Goal: Transaction & Acquisition: Obtain resource

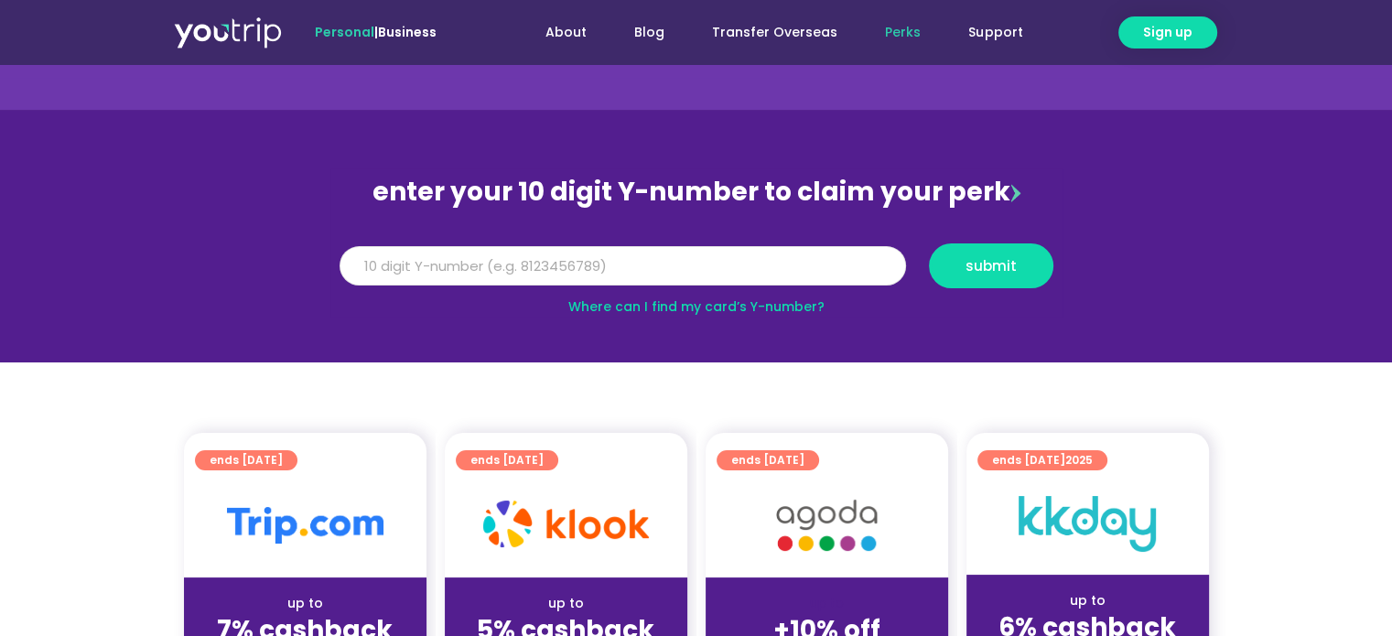
click at [757, 267] on input "Y Number" at bounding box center [623, 266] width 567 height 40
type input "8111050374"
click at [967, 261] on span "submit" at bounding box center [991, 266] width 51 height 14
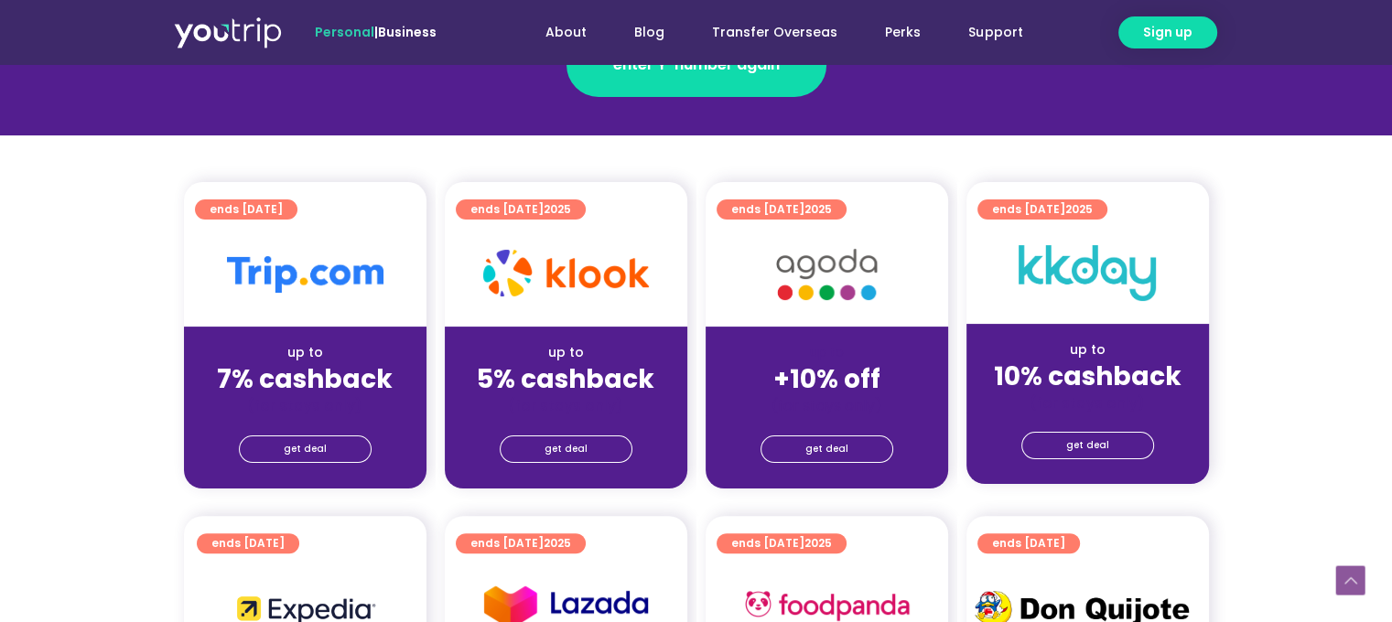
scroll to position [366, 0]
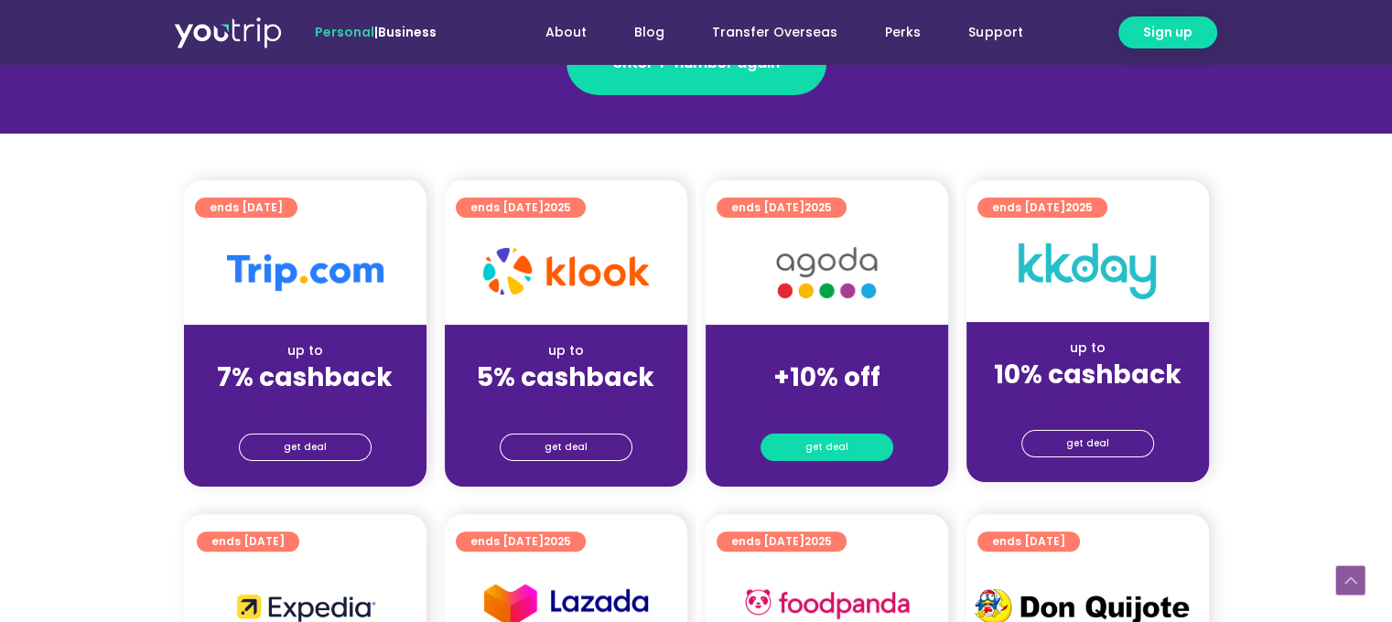
click at [791, 447] on link "get deal" at bounding box center [827, 447] width 133 height 27
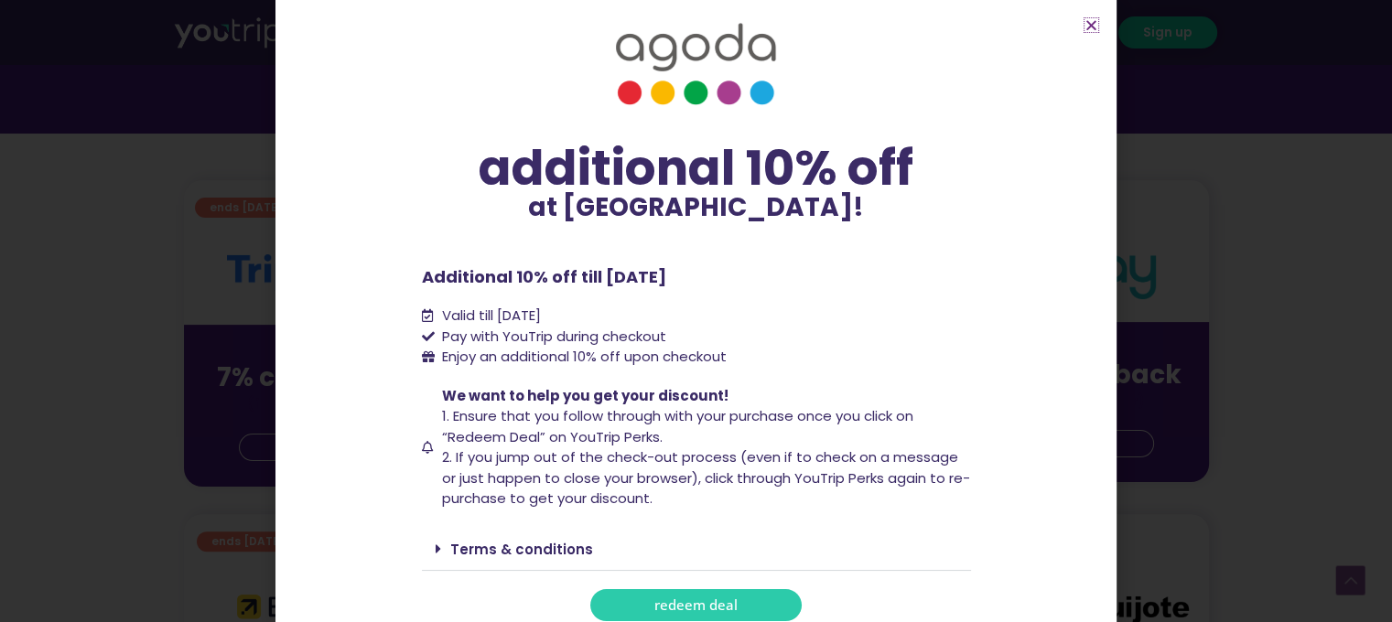
scroll to position [37, 0]
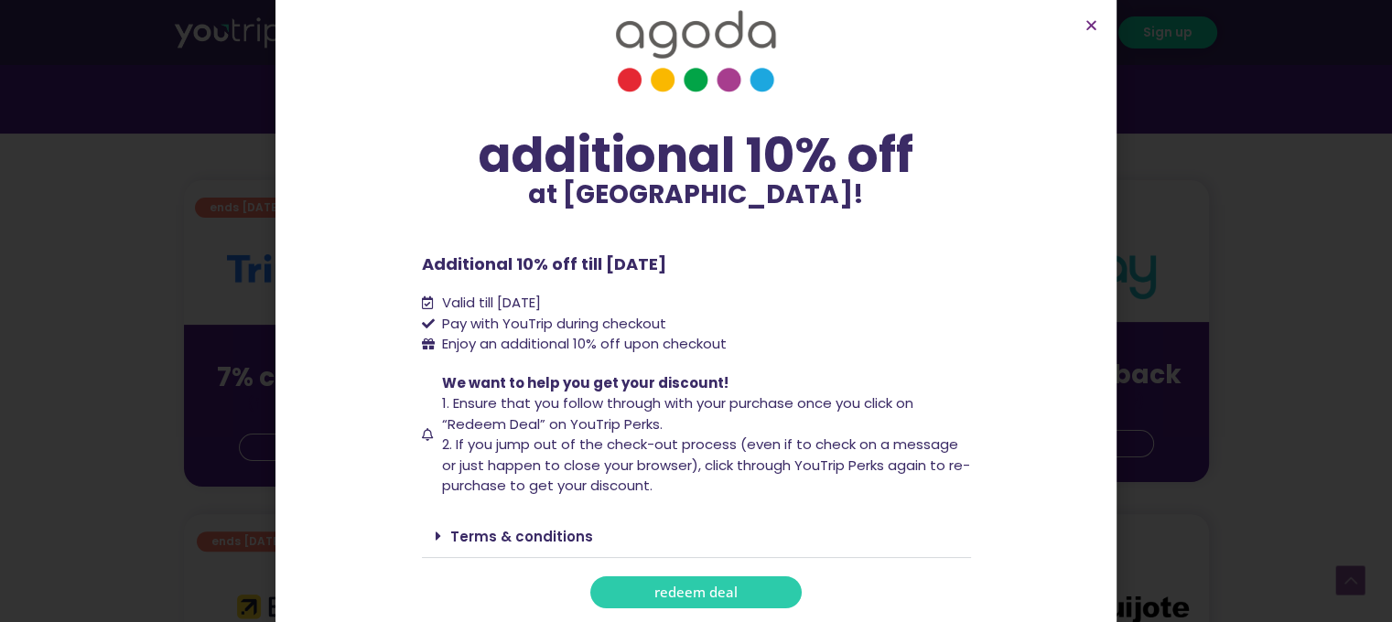
click at [436, 541] on span at bounding box center [443, 536] width 15 height 15
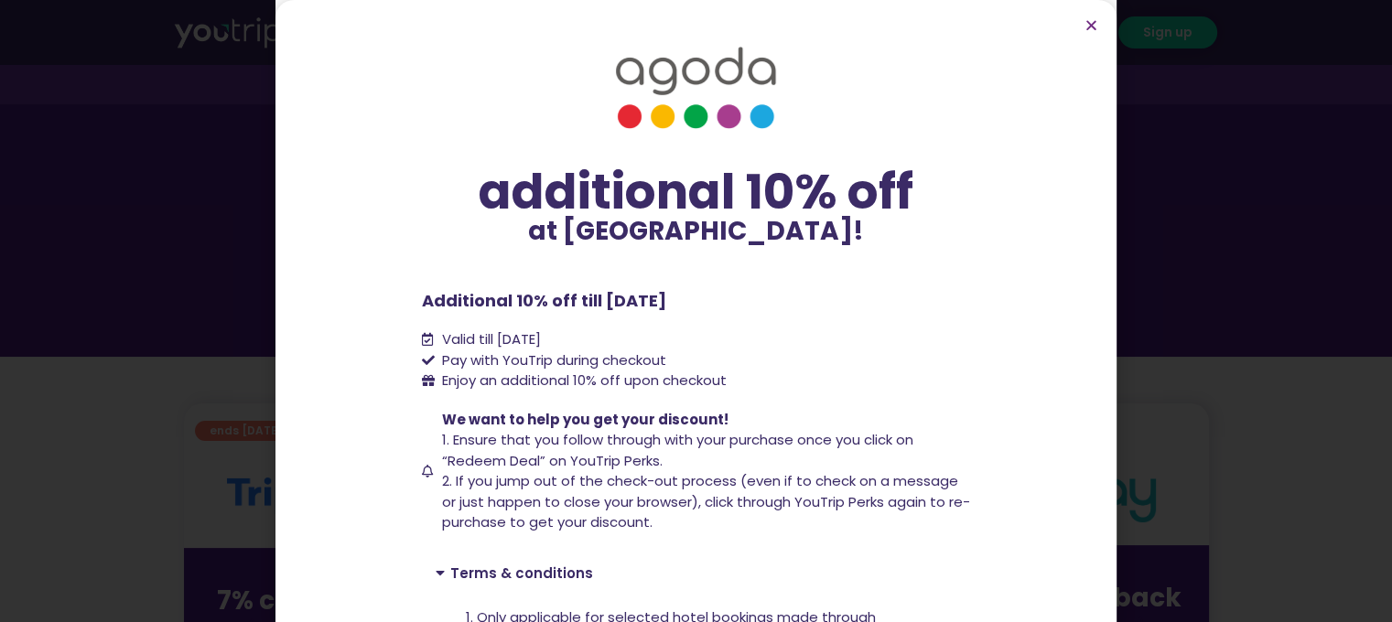
scroll to position [92, 0]
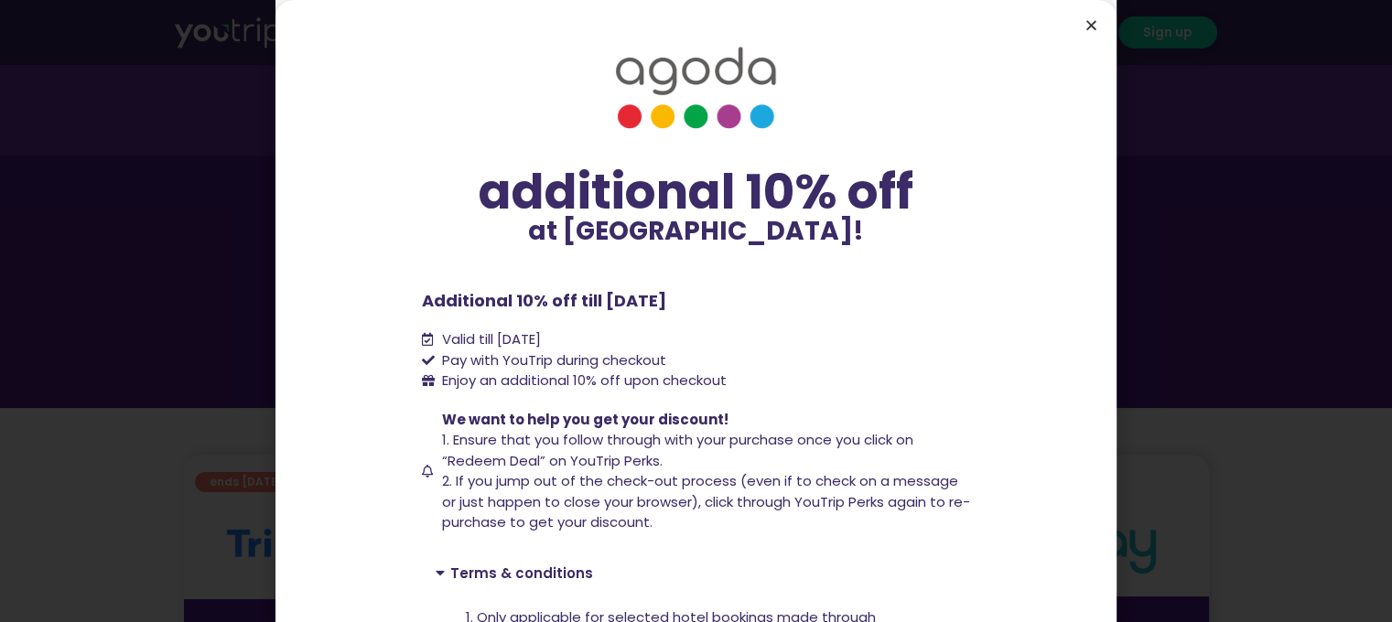
click at [1092, 27] on icon "Close" at bounding box center [1092, 25] width 14 height 14
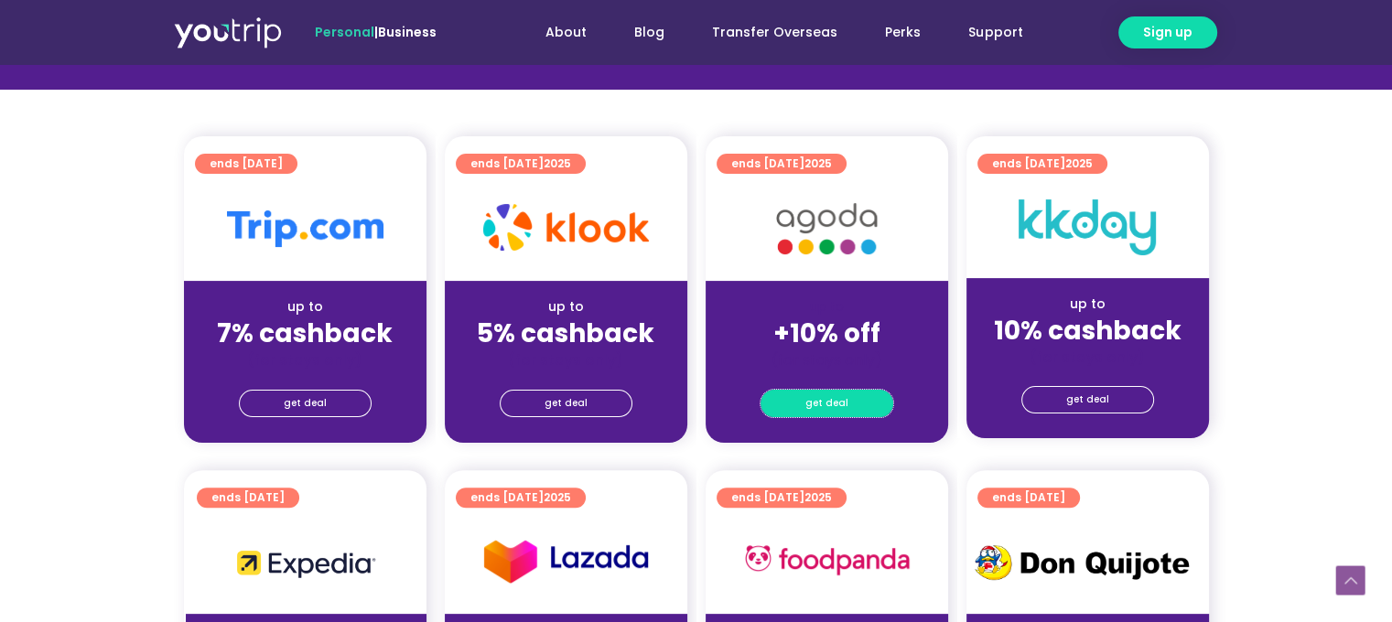
scroll to position [410, 0]
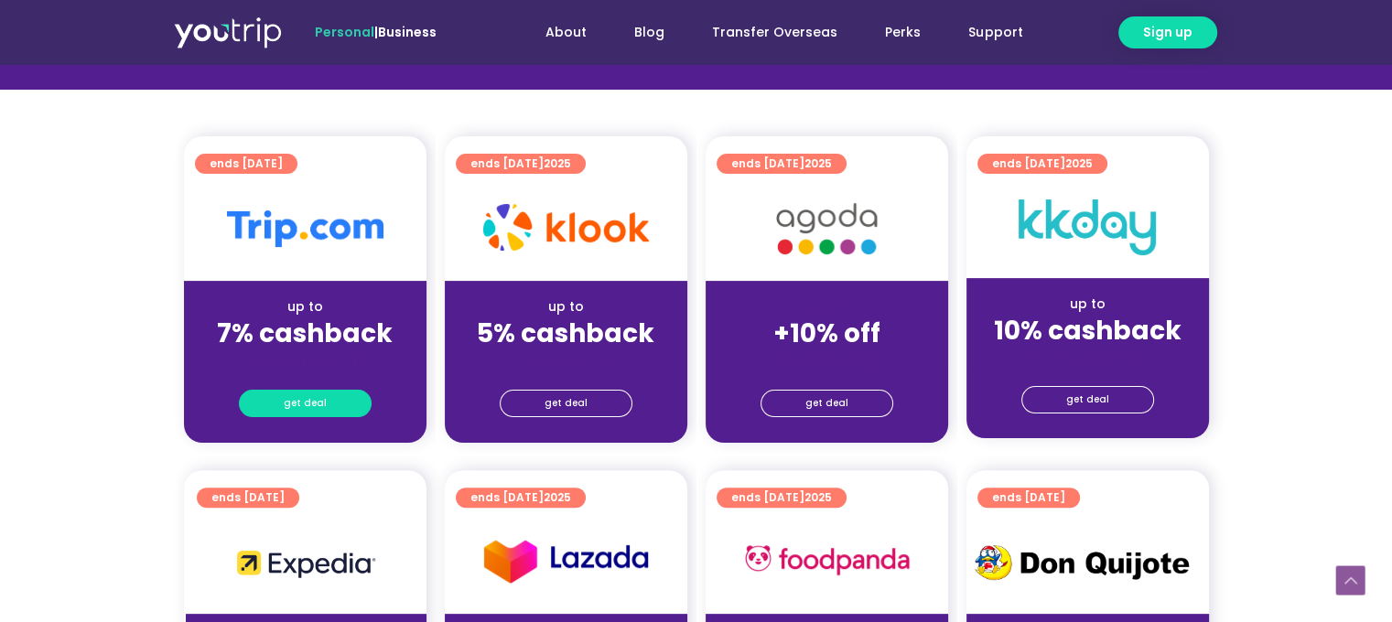
click at [311, 395] on span "get deal" at bounding box center [305, 404] width 43 height 26
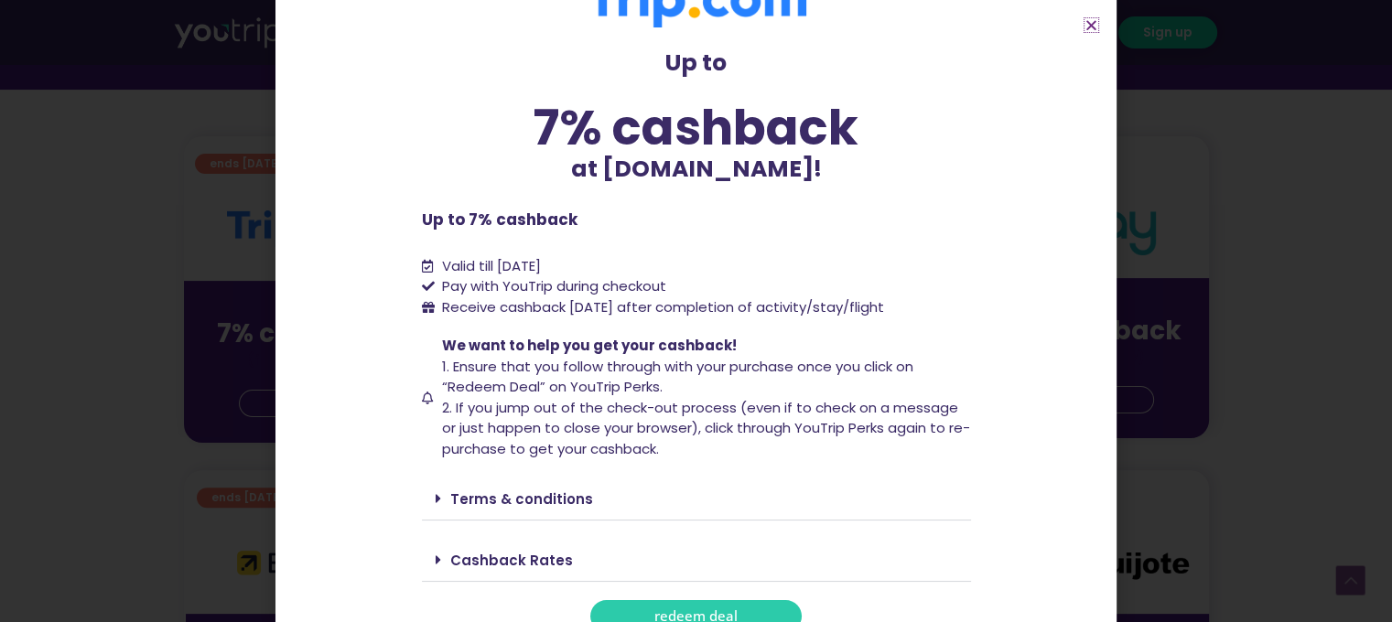
scroll to position [75, 0]
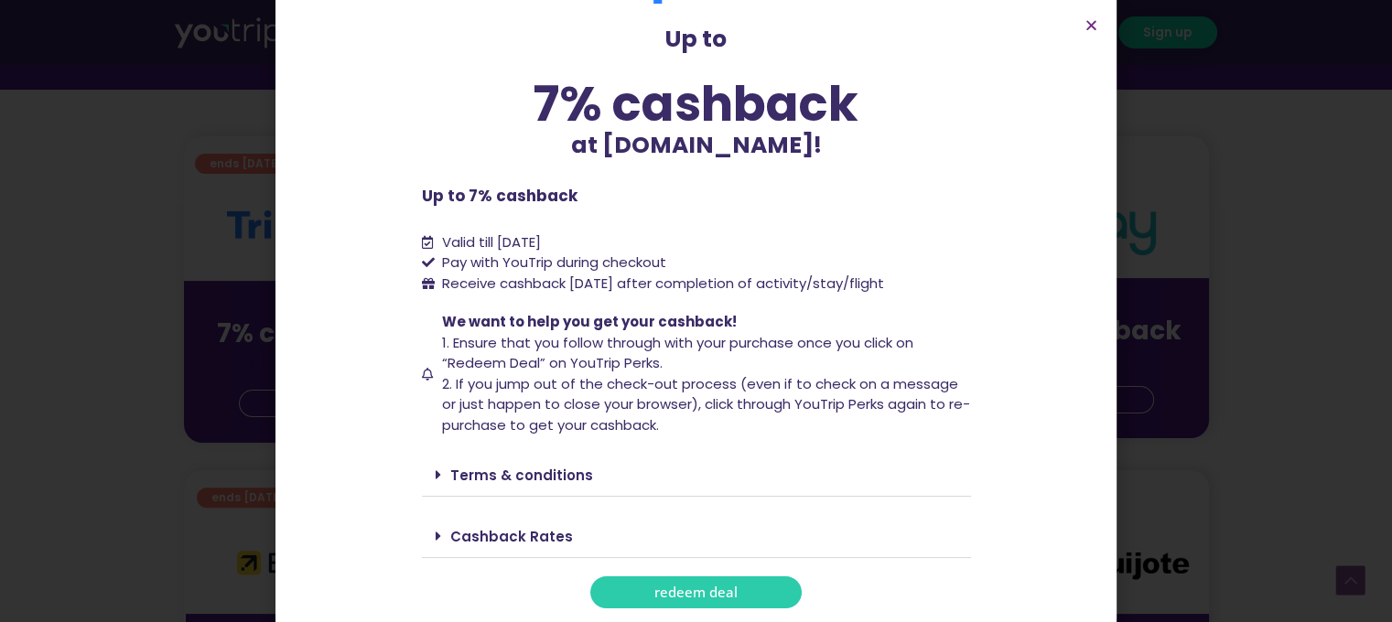
click at [436, 478] on icon at bounding box center [438, 475] width 5 height 15
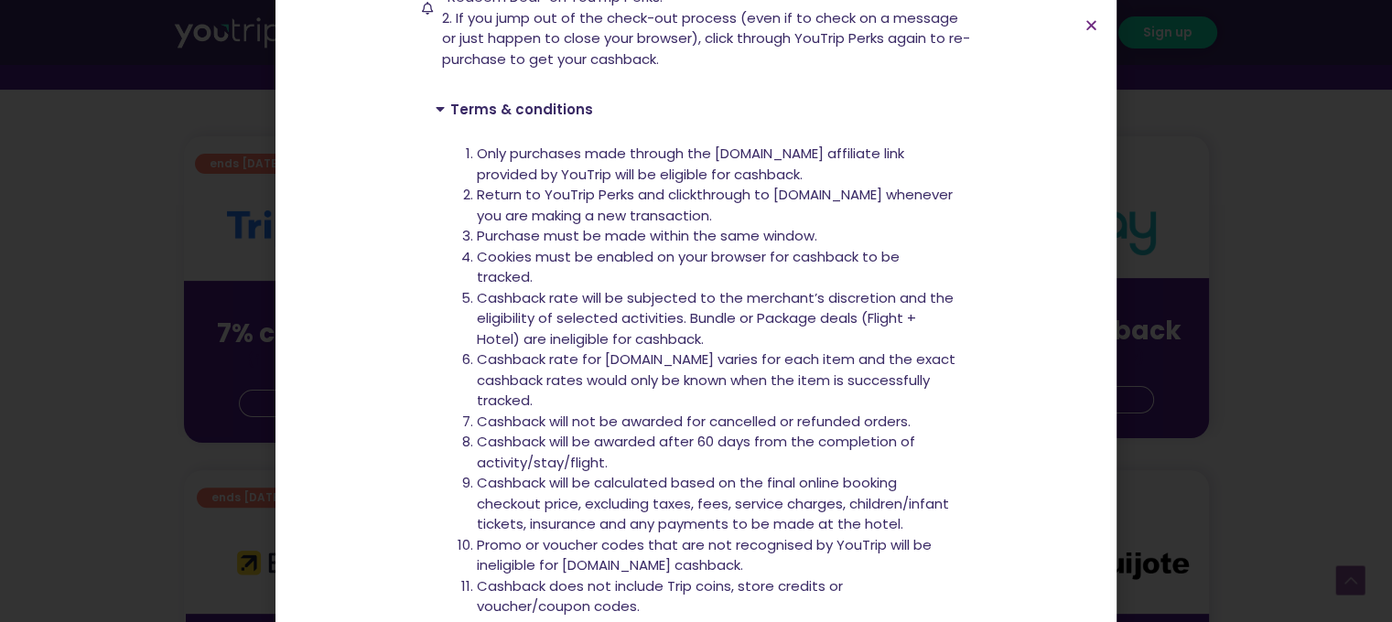
scroll to position [618, 0]
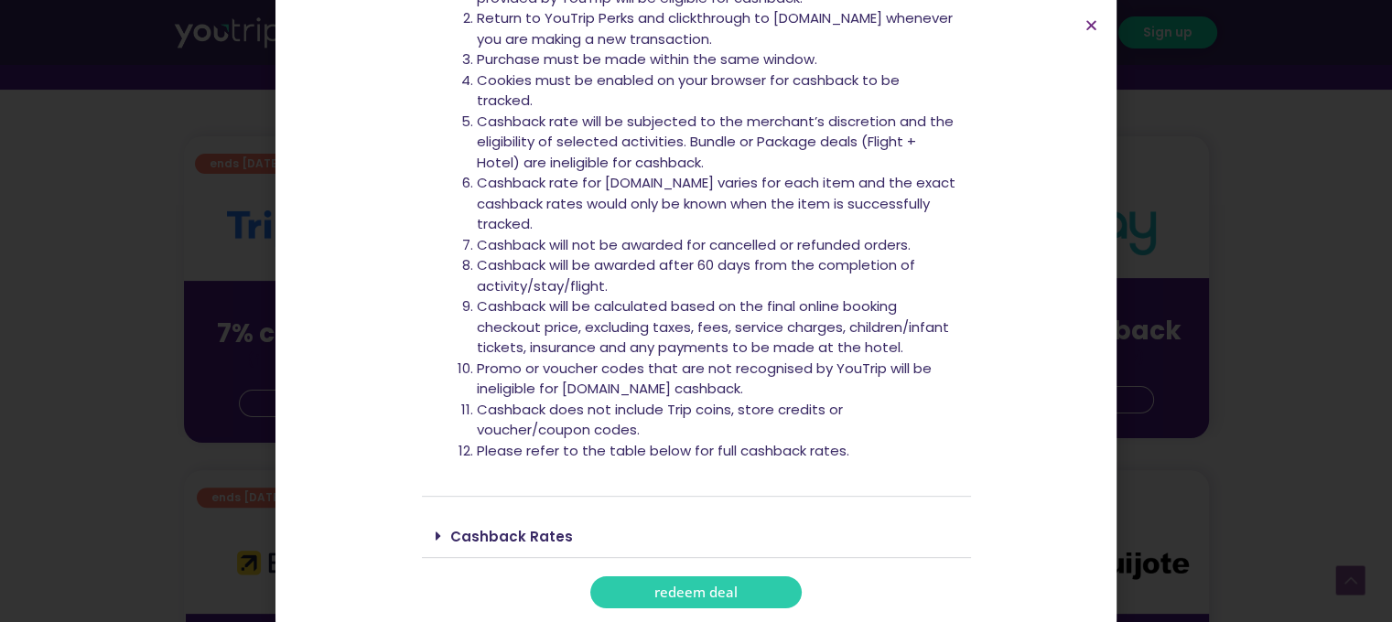
click at [436, 541] on icon at bounding box center [438, 536] width 5 height 15
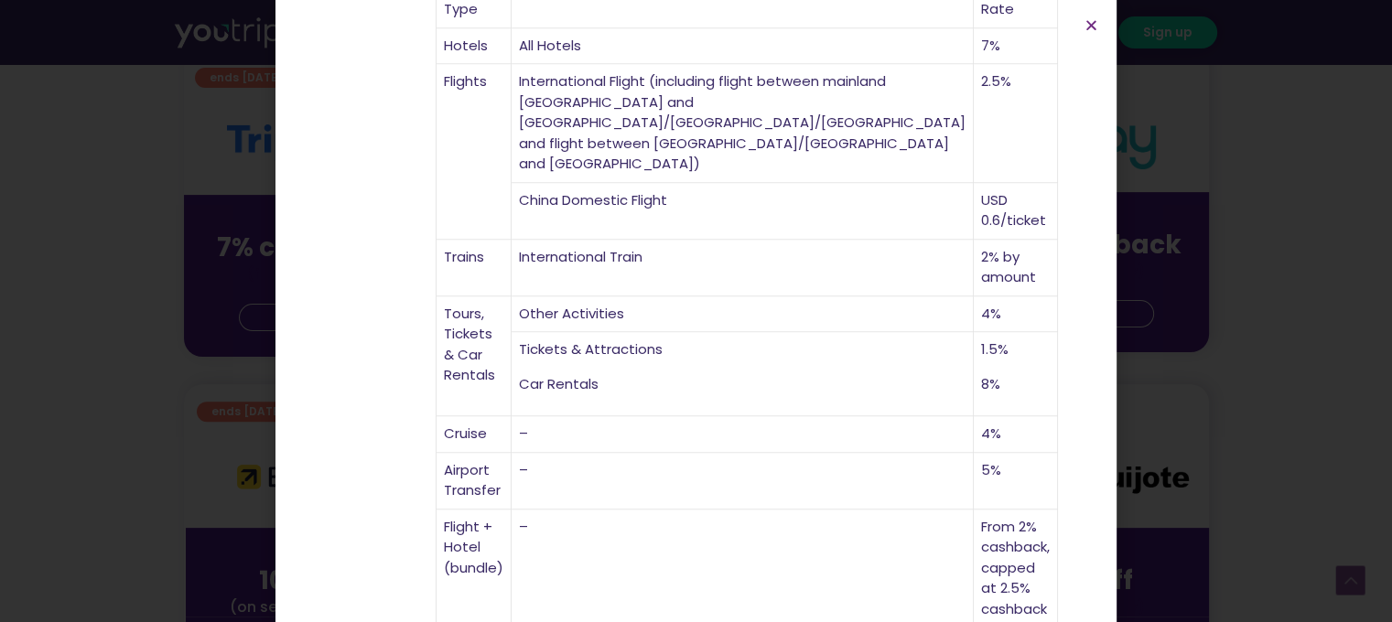
scroll to position [593, 0]
